Goal: Find specific page/section: Find specific page/section

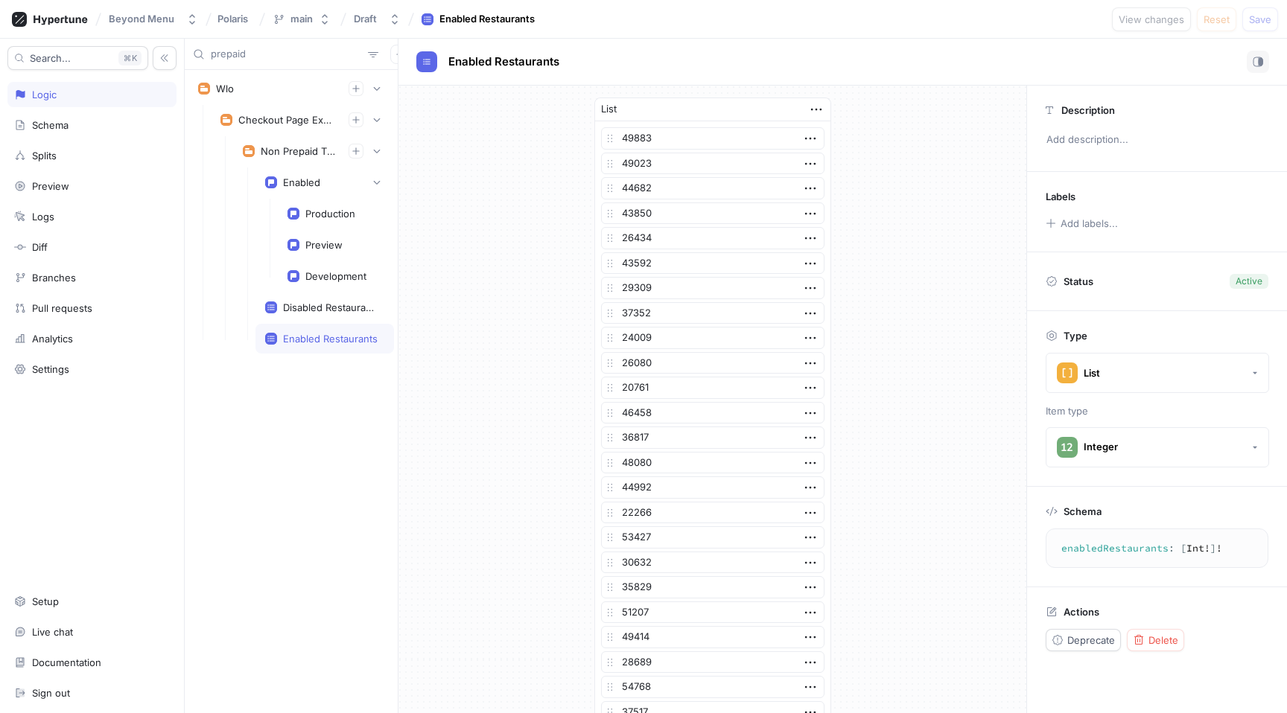
click at [284, 51] on input "prepaid" at bounding box center [286, 54] width 151 height 15
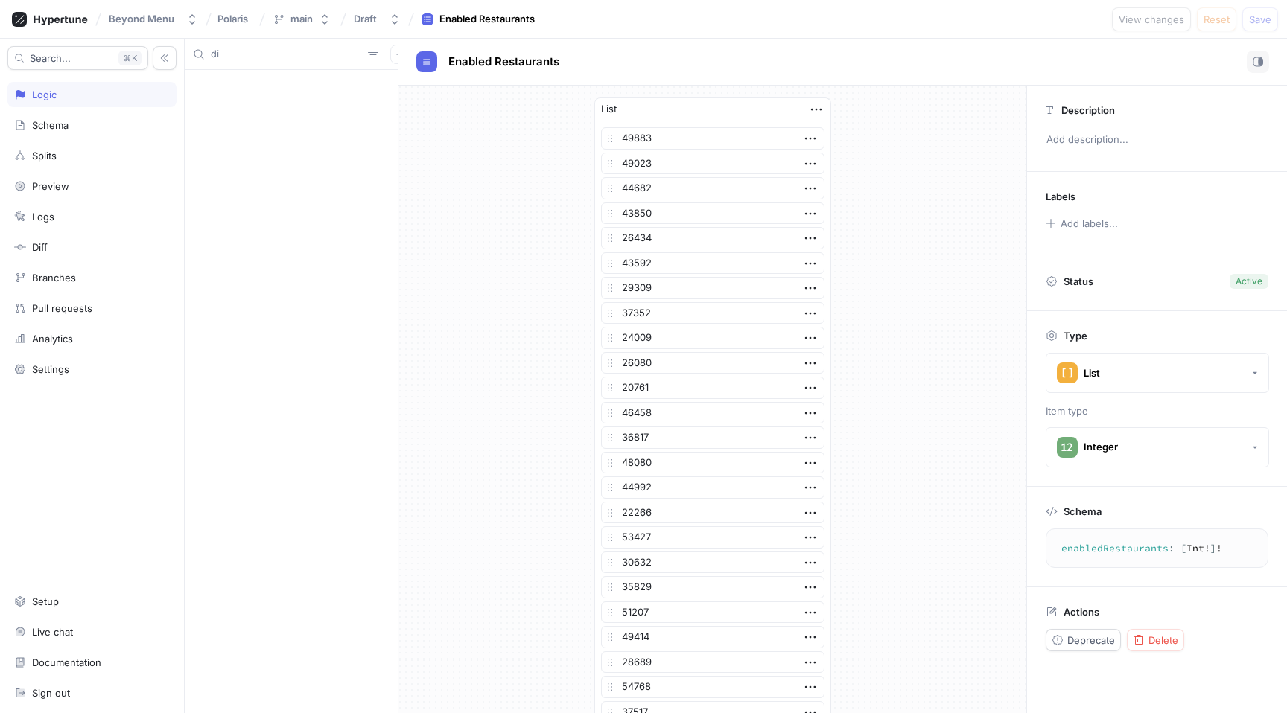
type input "d"
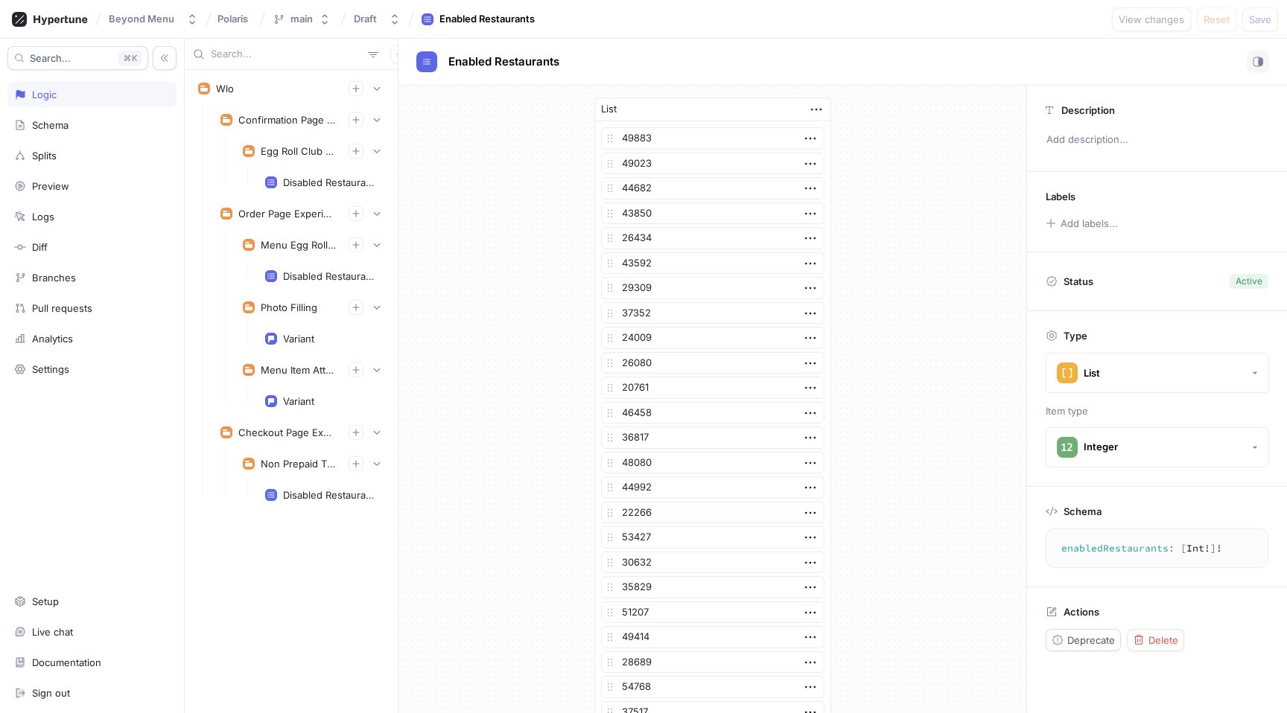
scroll to position [4363, 0]
